Goal: Navigation & Orientation: Find specific page/section

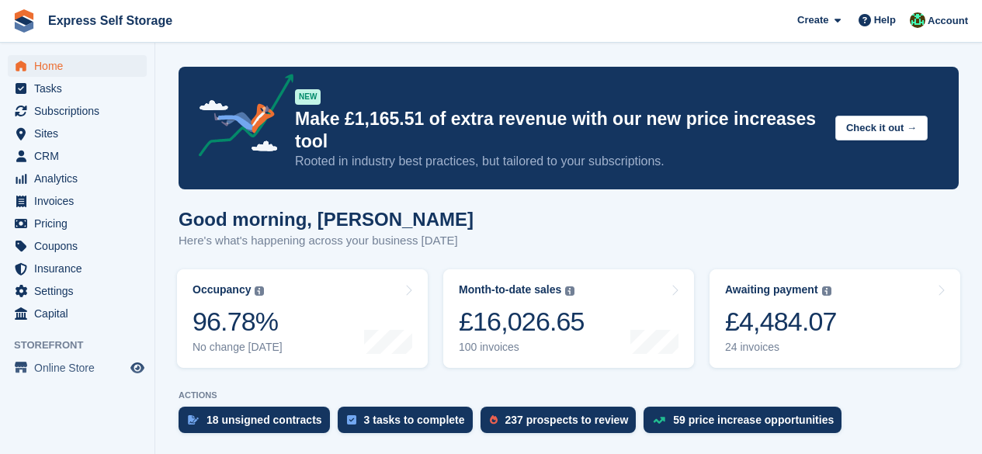
scroll to position [388, 0]
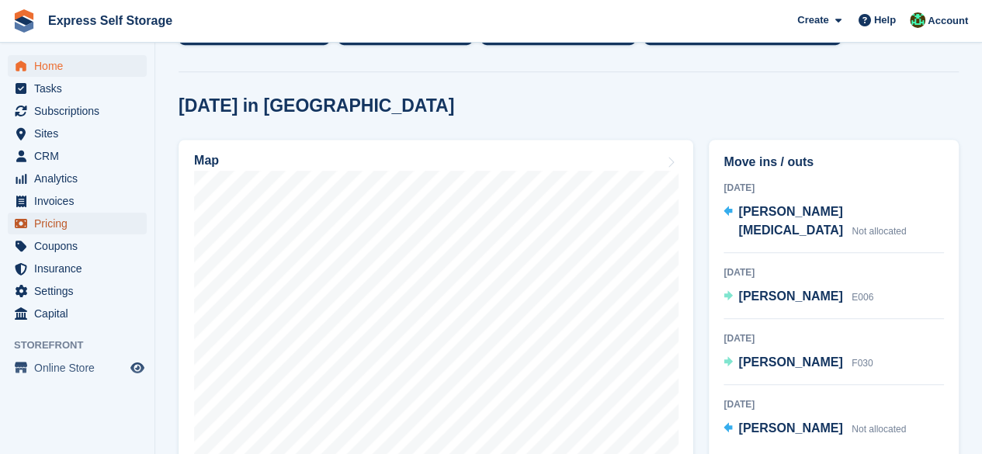
click at [62, 226] on span "Pricing" at bounding box center [80, 224] width 93 height 22
